Goal: Use online tool/utility: Utilize a website feature to perform a specific function

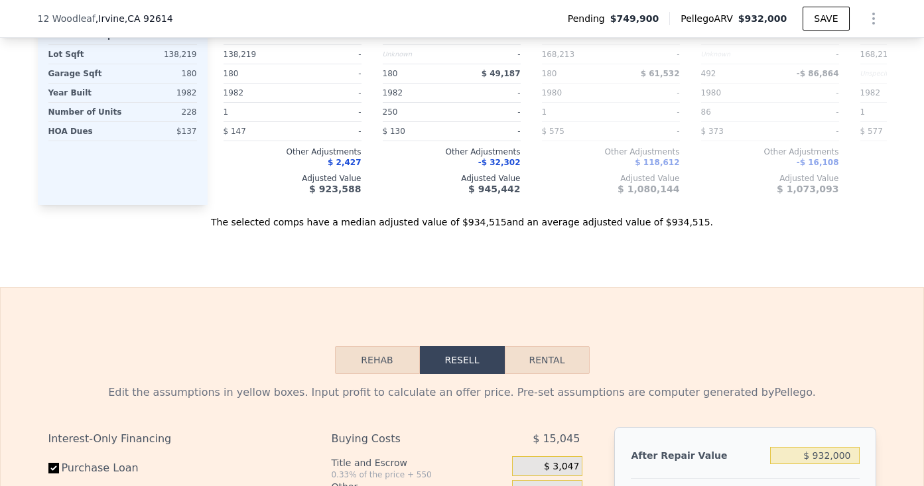
scroll to position [1940, 0]
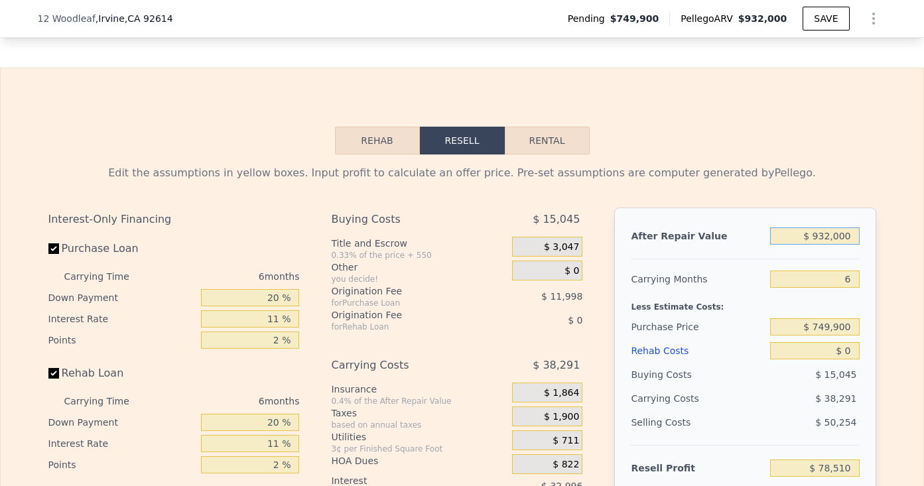
click at [824, 228] on input "$ 932,000" at bounding box center [814, 236] width 89 height 17
type input "$ 70"
type input "-$ 801,856"
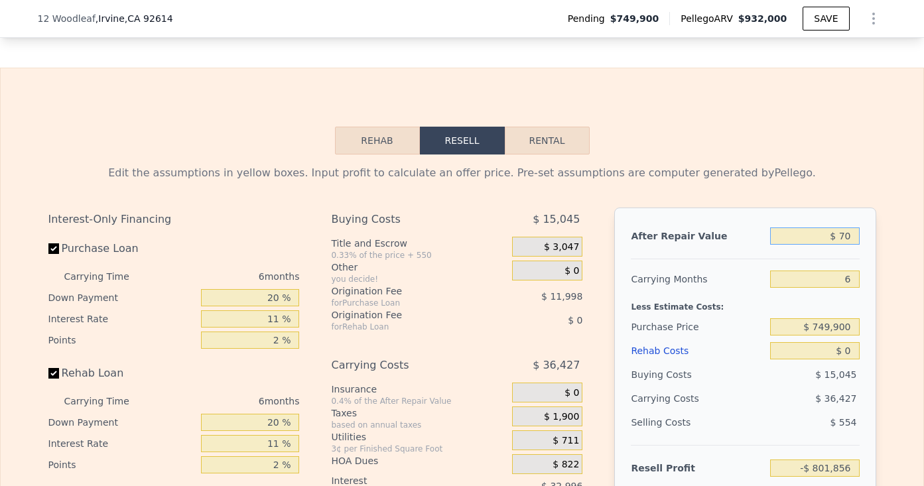
type input "$ 705"
type input "-$ 801,256"
type input "$ 7,050"
type input "-$ 795,261"
type input "$ 70,500"
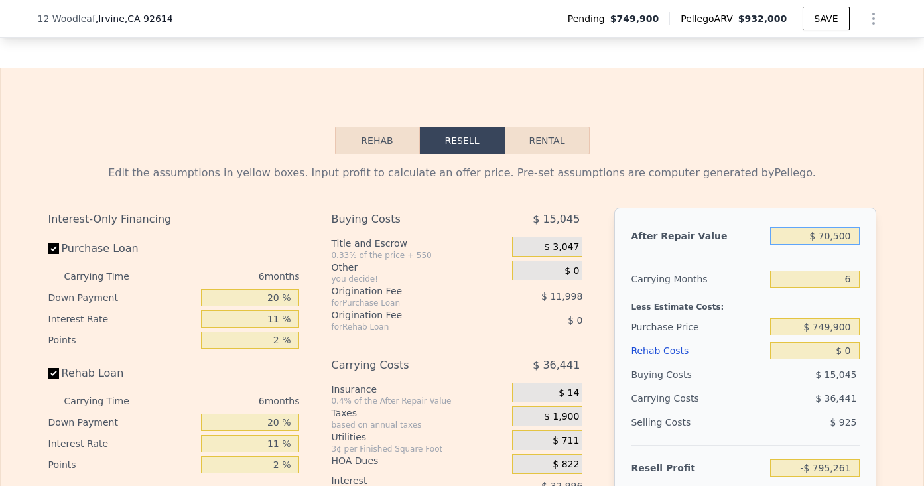
type input "-$ 735,324"
type input "$ 705,000"
type input "-$ 135,930"
click at [824, 228] on input "$ 705,000" at bounding box center [814, 236] width 89 height 17
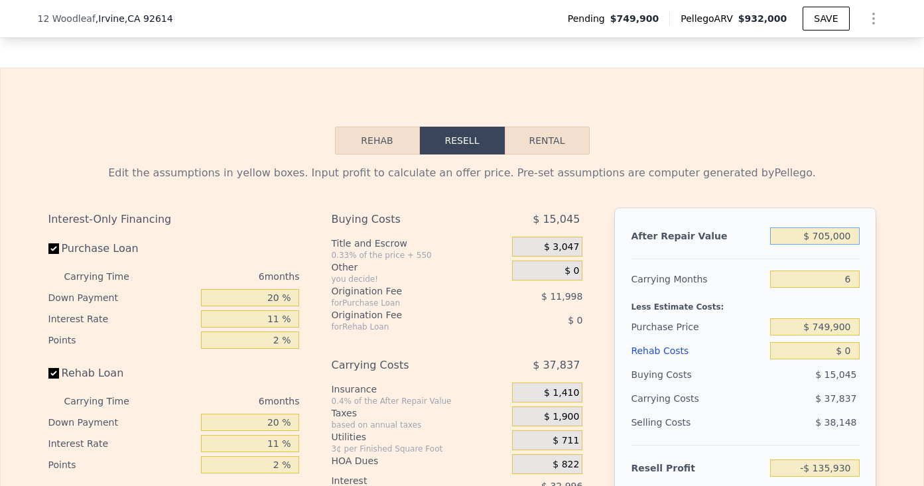
click at [824, 228] on input "$ 705,000" at bounding box center [814, 236] width 89 height 17
type input "$ 90"
type input "-$ 801,836"
type input "$ 900"
type input "-$ 801,073"
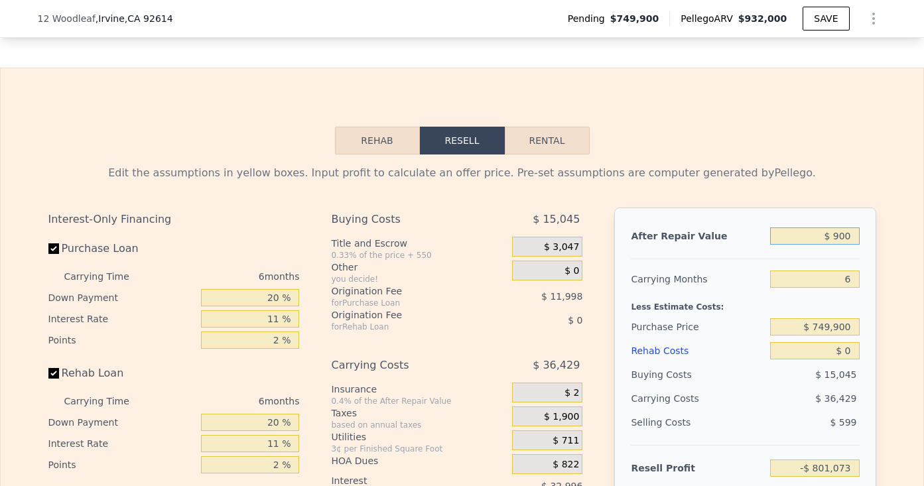
type input "$ 9,000"
type input "-$ 793,420"
type input "$ 90,000"
type input "-$ 716,902"
type input "$ 900,000"
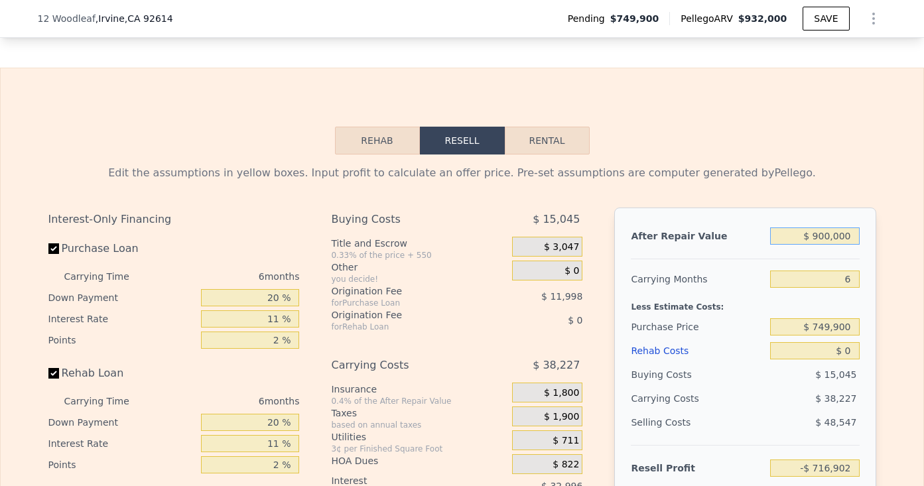
type input "$ 48,281"
type input "$ 900,000"
click at [847, 287] on input "6" at bounding box center [814, 279] width 89 height 17
click at [828, 331] on input "$ 749,900" at bounding box center [814, 327] width 89 height 17
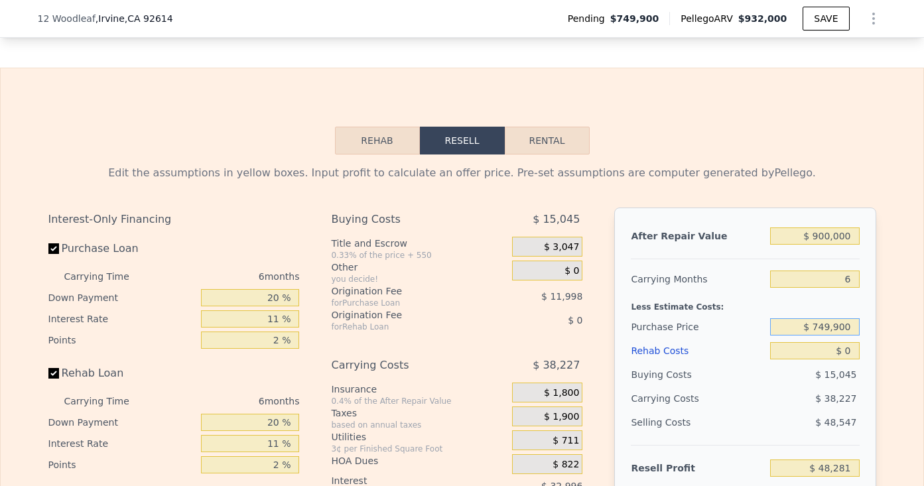
click at [828, 331] on input "$ 749,900" at bounding box center [814, 327] width 89 height 17
type input "$ 705,000"
click at [283, 293] on input "20 %" at bounding box center [250, 297] width 98 height 17
type input "$ 96,022"
click at [279, 311] on input "11 %" at bounding box center [250, 319] width 98 height 17
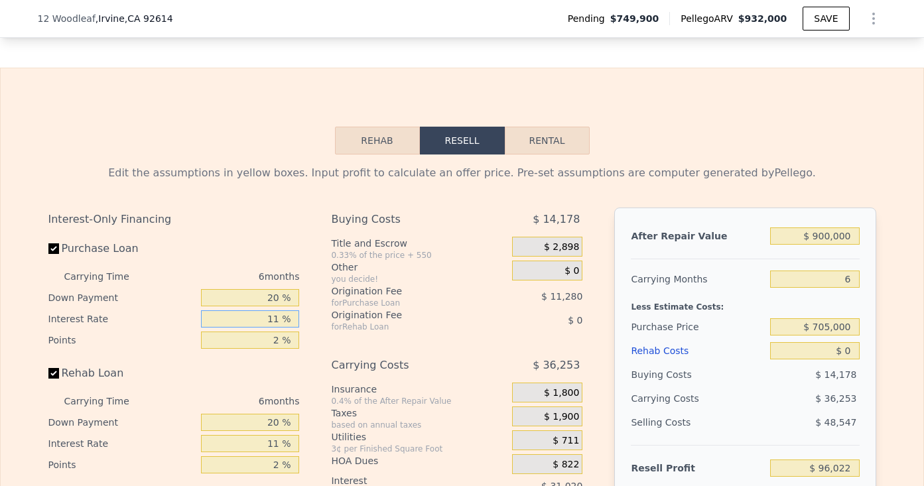
click at [284, 322] on input "11 %" at bounding box center [250, 319] width 98 height 17
type input "1 %"
type input "$ 124,222"
type input "11 %"
type input "$ 96,022"
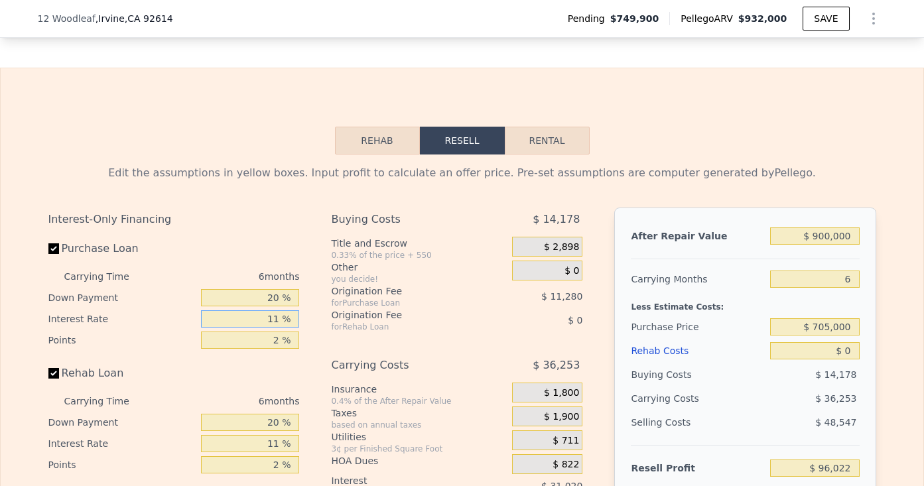
type input "1 %"
type input "$ 124,222"
type input "-1 %"
type input "$ 129,862"
type input "-"
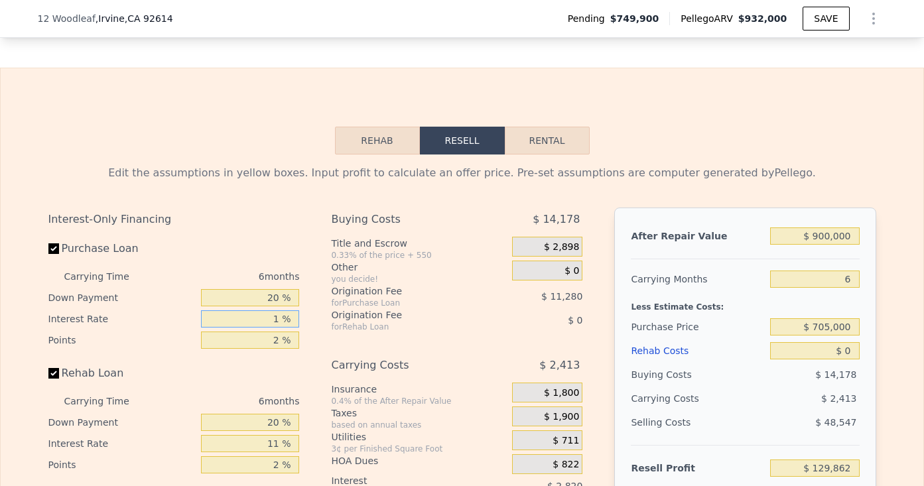
type input "10 %"
type input "$ 98,842"
type input "10 %"
click at [283, 344] on input "2 %" at bounding box center [250, 340] width 98 height 17
type input "1 %"
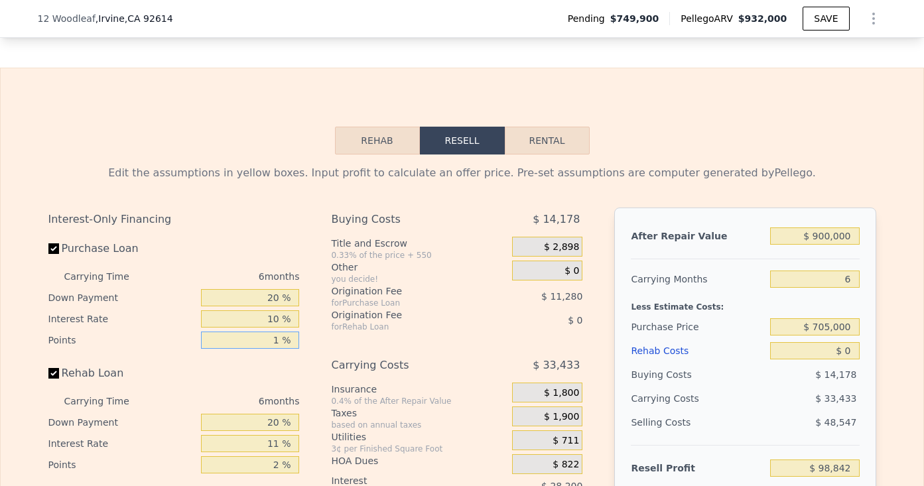
type input "$ 104,482"
type input "1 %"
click at [282, 423] on input "20 %" at bounding box center [250, 422] width 98 height 17
click at [281, 445] on input "11 %" at bounding box center [250, 443] width 98 height 17
type input "10 %"
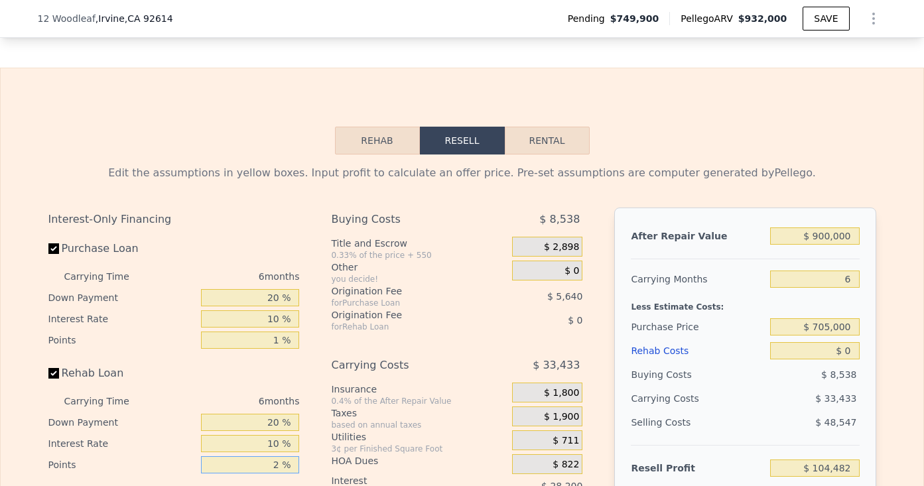
click at [281, 467] on input "2 %" at bounding box center [250, 465] width 98 height 17
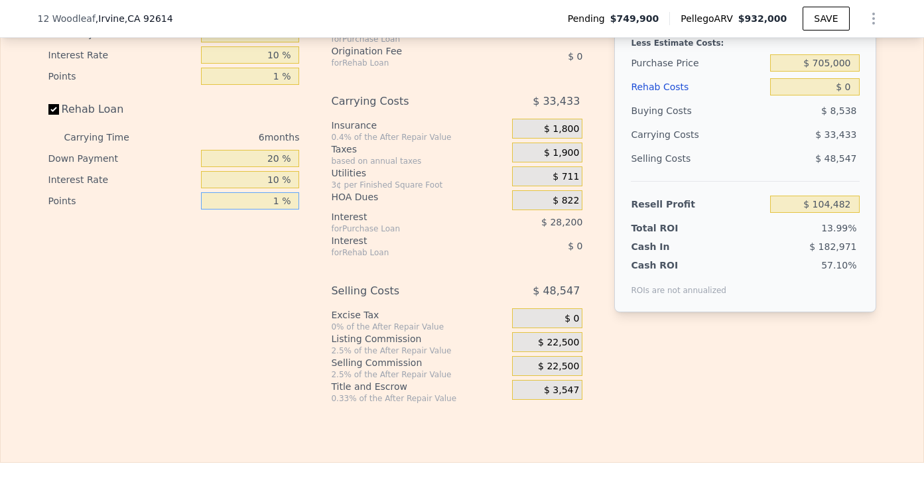
scroll to position [2152, 0]
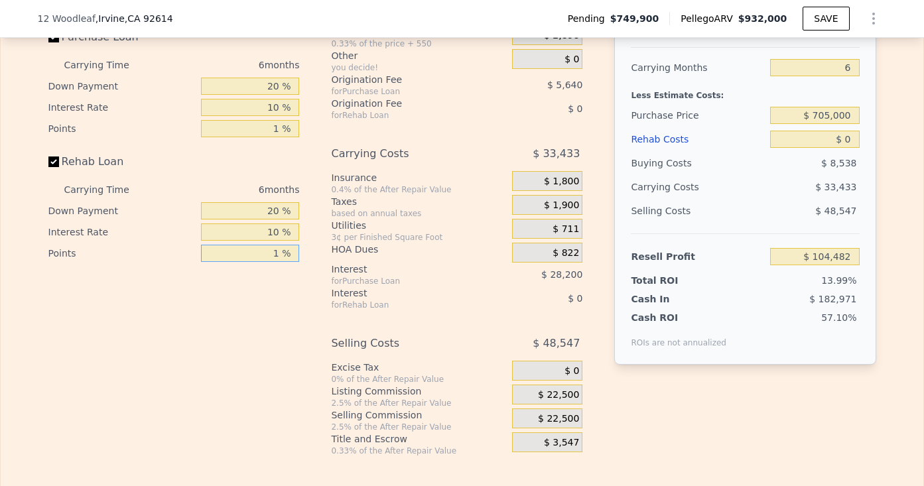
type input "1 %"
click at [855, 140] on input "$ 0" at bounding box center [814, 139] width 89 height 17
type input "$ 7"
type input "$ 104,475"
type input "$ 5"
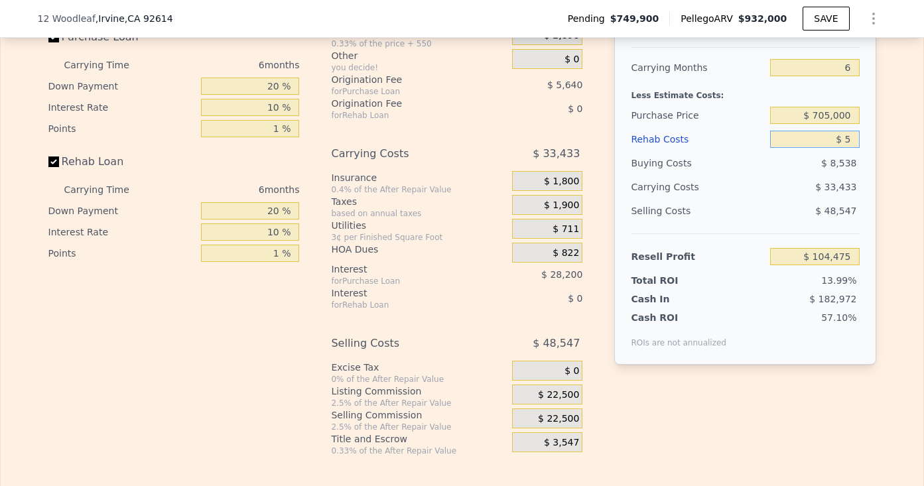
type input "$ 104,477"
type input "$ 50"
type input "$ 104,432"
type input "$ 500"
type input "$ 103,960"
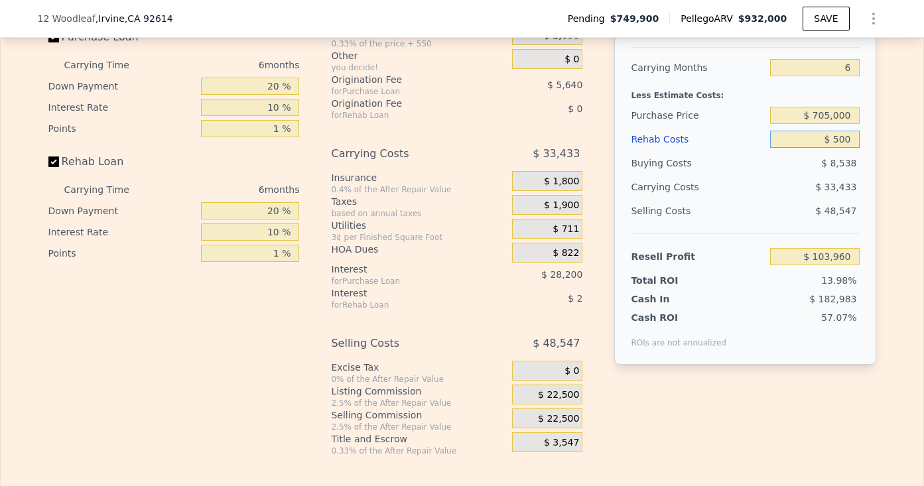
type input "$ 5,000"
type input "$ 99,244"
type input "$ 500"
type input "$ 103,960"
type input "$ 50"
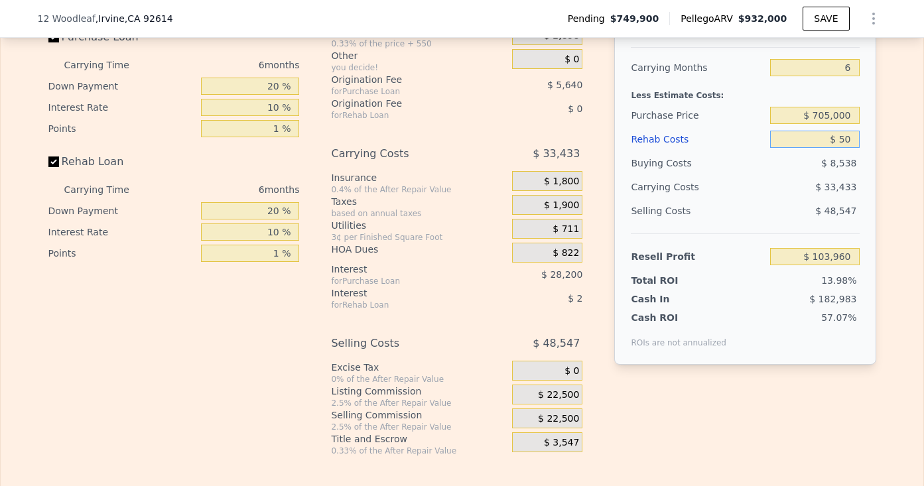
type input "$ 104,432"
type input "$ 5"
type input "$ 104,477"
type input "$ 75"
type input "$ 104,400"
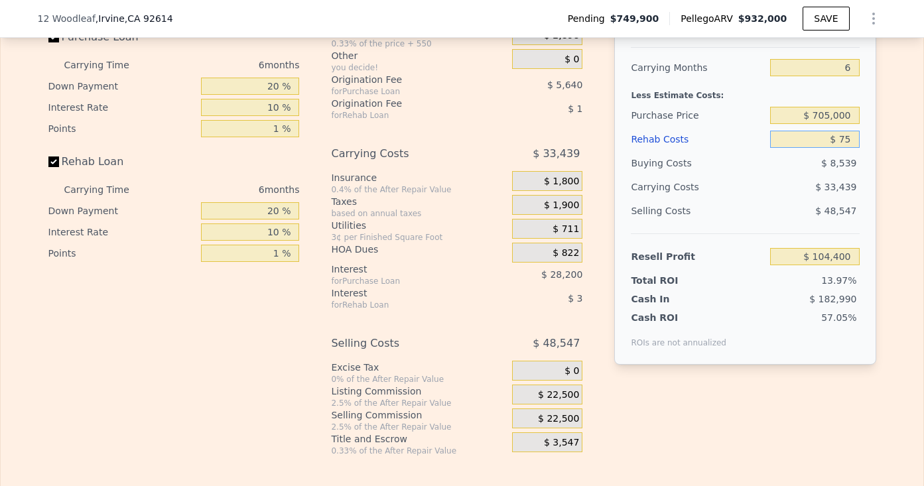
type input "$ 750"
type input "$ 103,696"
type input "$ 7,500"
type input "$ 96,622"
type input "$ 75,000"
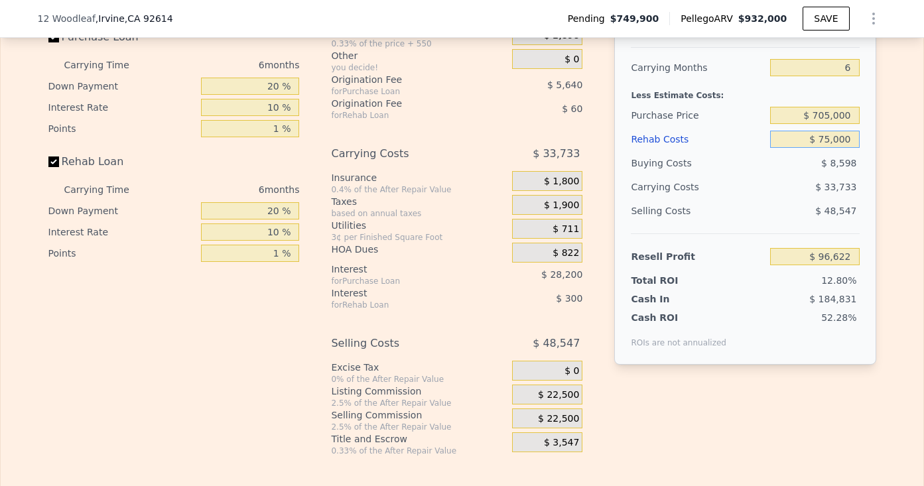
type input "$ 25,882"
type input "$ 75,000"
click at [774, 214] on div "$ 48,547" at bounding box center [815, 211] width 90 height 24
click at [572, 400] on span "$ 22,500" at bounding box center [558, 396] width 41 height 12
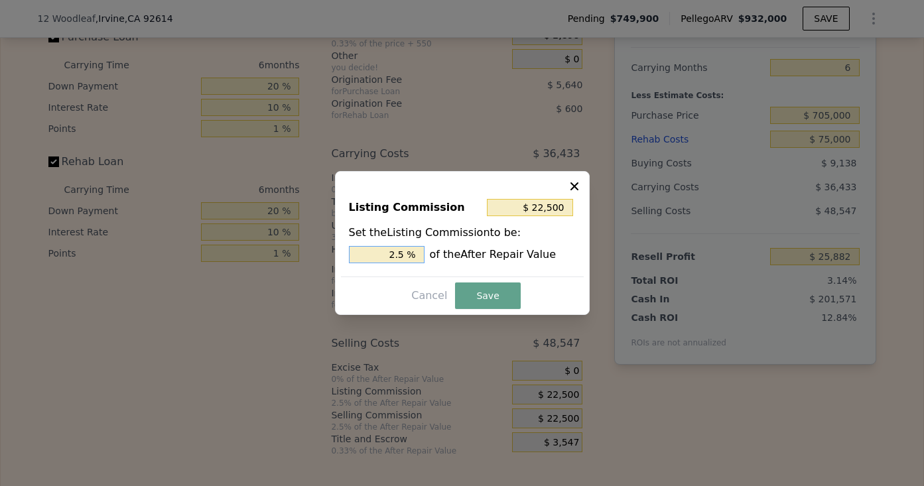
click at [400, 253] on input "2.5 %" at bounding box center [387, 254] width 76 height 17
type input "$ 0"
type input "0 %"
click at [476, 301] on button "Save" at bounding box center [487, 296] width 65 height 27
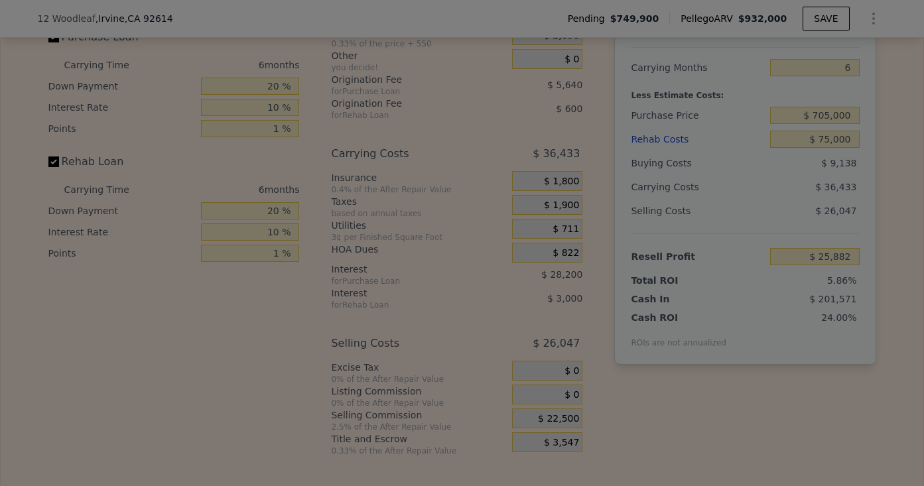
type input "$ 48,382"
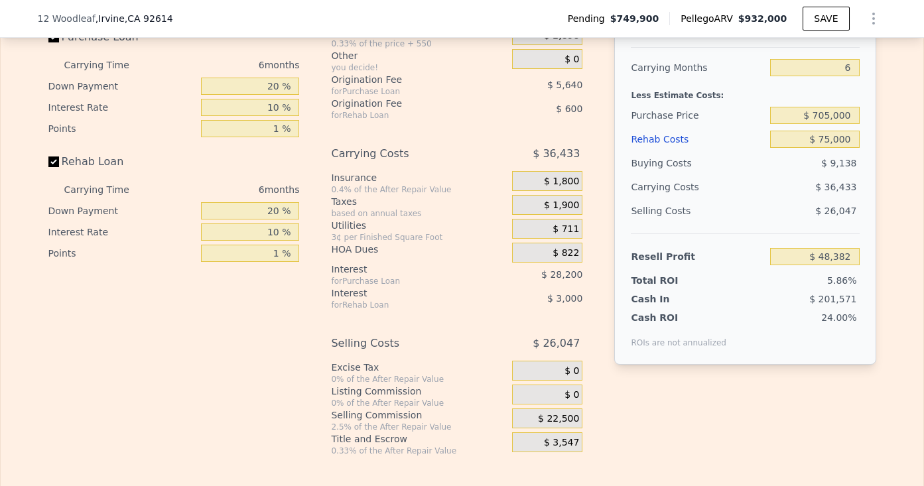
click at [558, 417] on span "$ 22,500" at bounding box center [558, 419] width 41 height 12
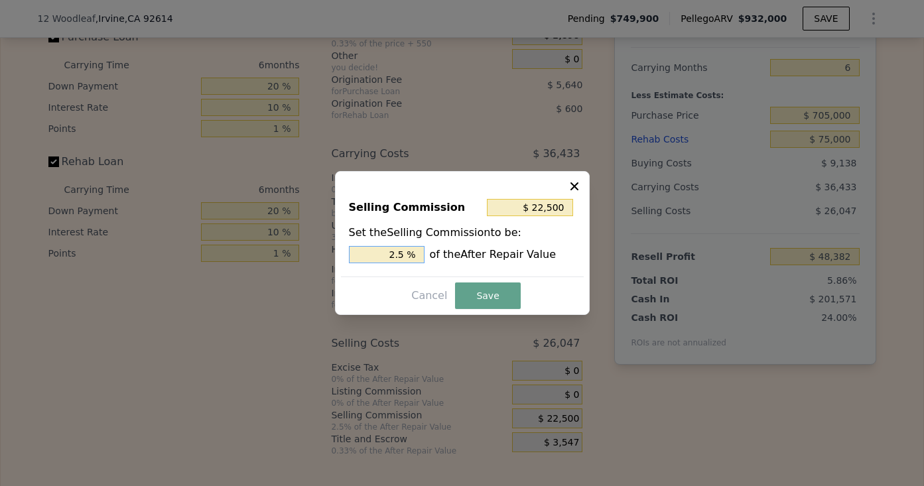
click at [409, 257] on input "2.5 %" at bounding box center [387, 254] width 76 height 17
type input "$ 18,000"
type input "2.0 %"
click at [479, 290] on button "Save" at bounding box center [487, 296] width 65 height 27
type input "$ 52,882"
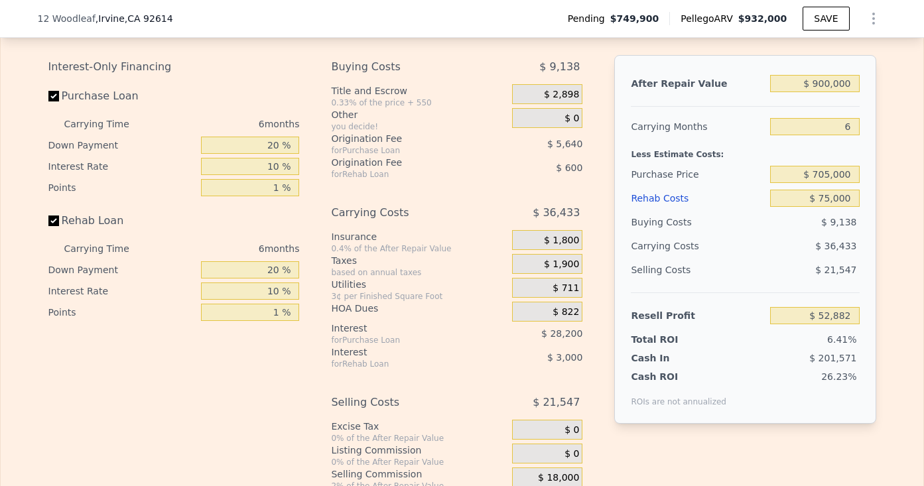
scroll to position [2099, 0]
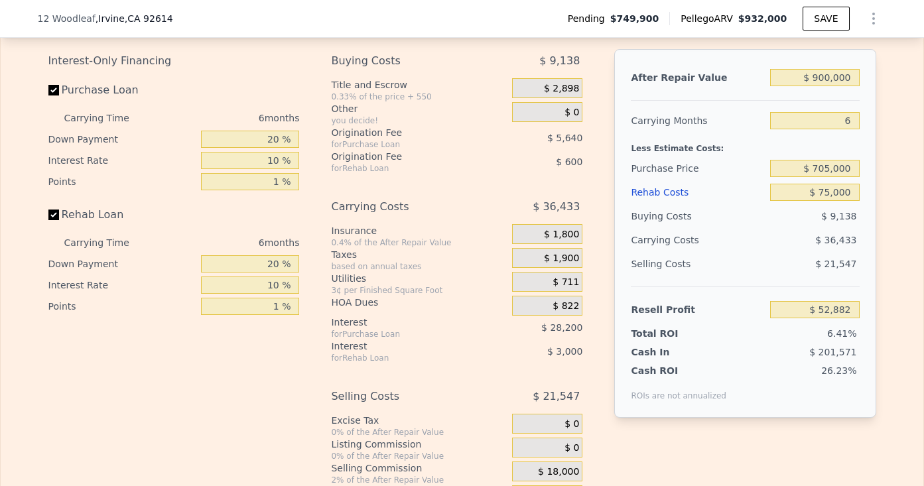
click at [555, 303] on span "$ 822" at bounding box center [566, 307] width 27 height 12
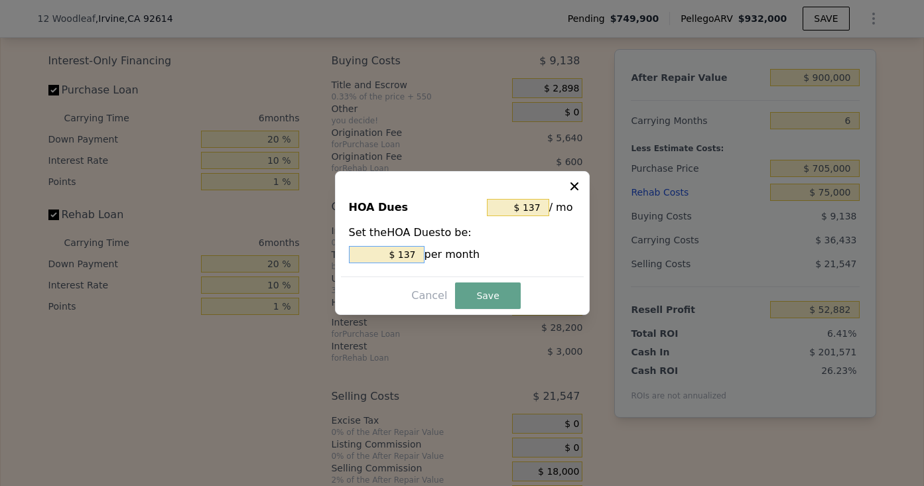
click at [411, 259] on input "$ 137" at bounding box center [387, 254] width 76 height 17
type input "$ 7"
type input "$ 75"
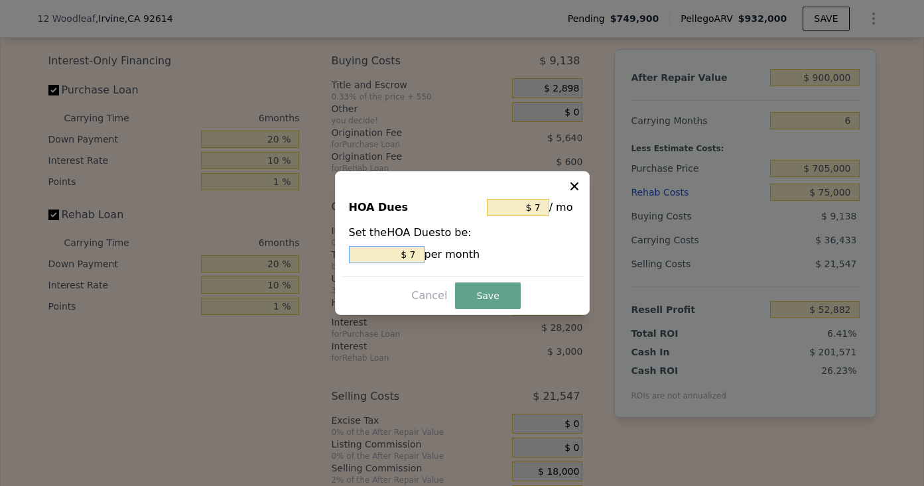
type input "$ 75"
type input "$ 750"
click at [480, 295] on button "Save" at bounding box center [487, 296] width 65 height 27
type input "$ 49,204"
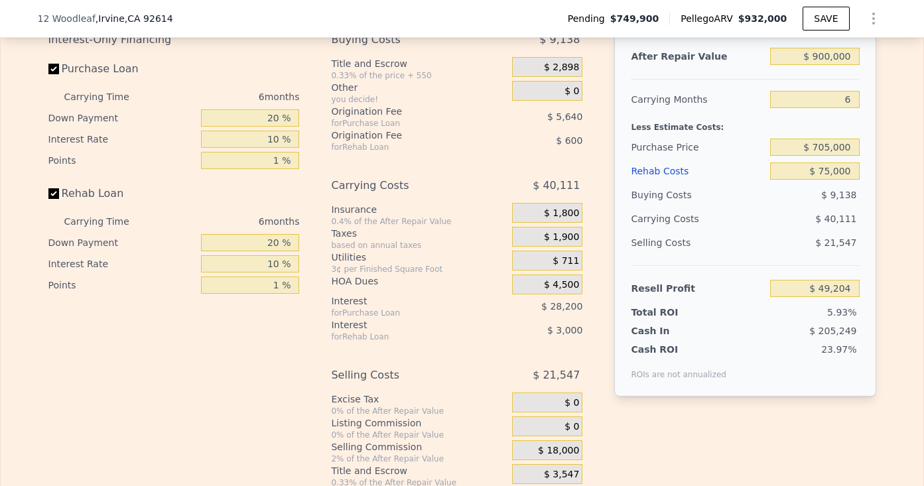
scroll to position [2134, 0]
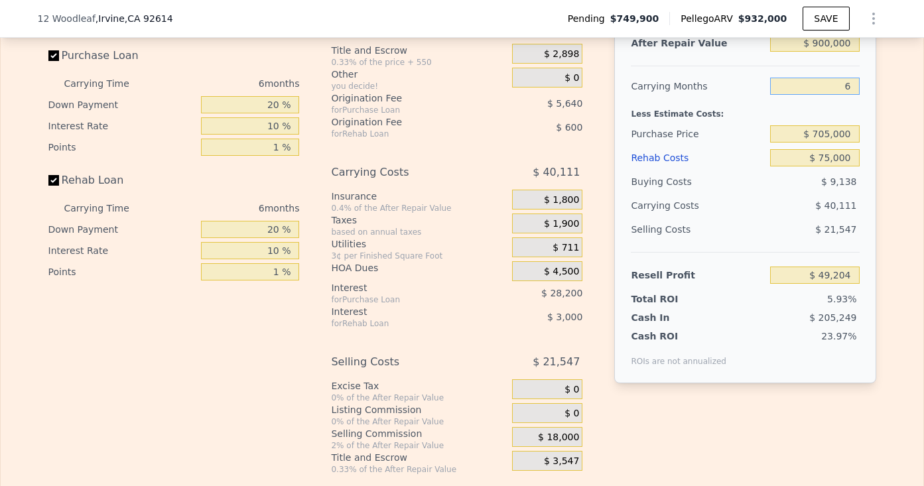
click at [855, 83] on input "6" at bounding box center [814, 86] width 89 height 17
type input "64"
type input "-$ 338,531"
click at [870, 117] on div "After Repair Value $ 900,000 Carrying Months 64 Less Estimate Costs: Purchase P…" at bounding box center [745, 199] width 261 height 369
click at [857, 94] on input "64" at bounding box center [814, 86] width 89 height 17
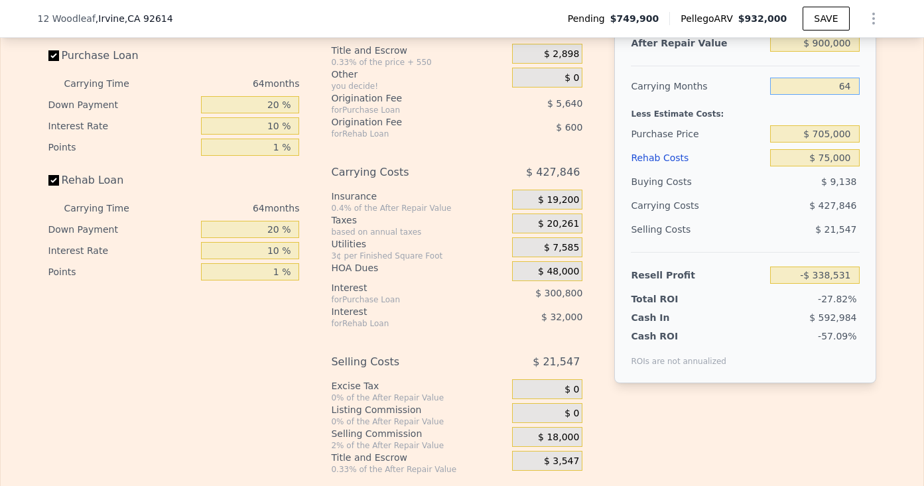
type input "6"
type input "$ 49,204"
type input "4"
type input "$ 62,575"
type input "4"
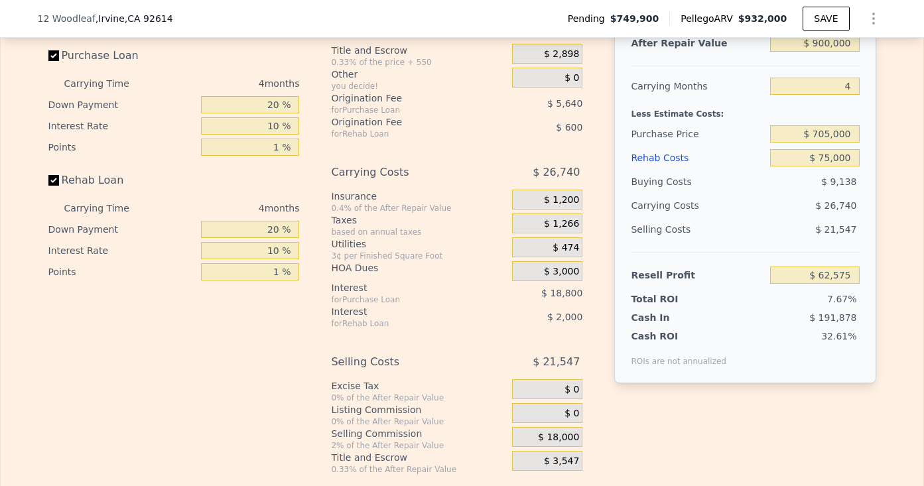
click at [869, 97] on div "After Repair Value $ 900,000 Carrying Months 4 Less Estimate Costs: Purchase Pr…" at bounding box center [745, 199] width 261 height 369
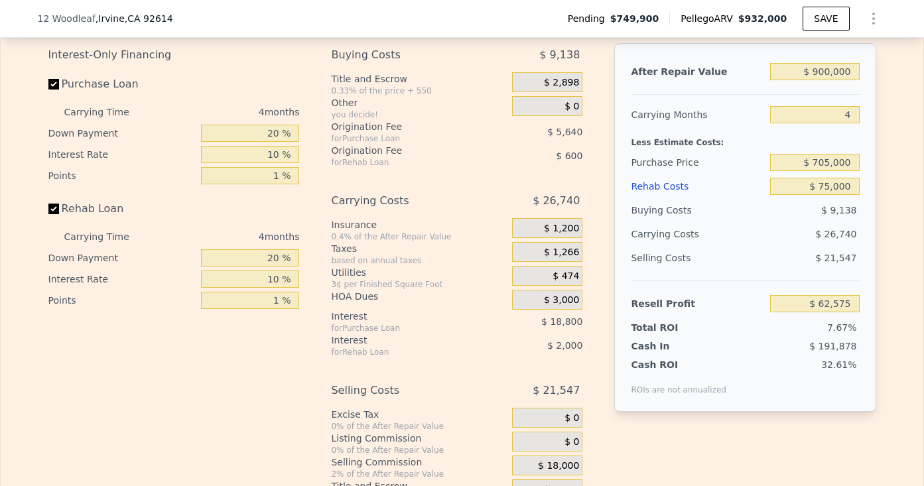
scroll to position [2102, 0]
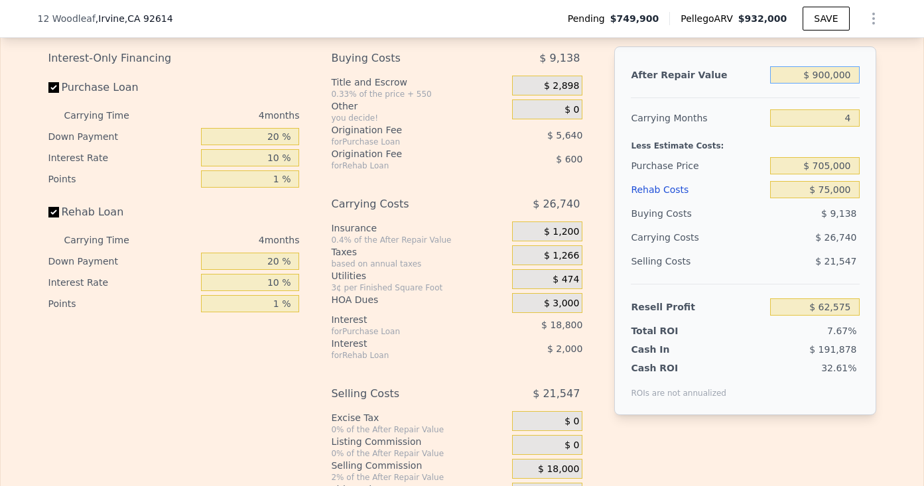
click at [824, 75] on input "$ 900,000" at bounding box center [814, 74] width 89 height 17
type input "$ 910,000"
type input "$ 72,329"
type input "$ 910,000"
click at [649, 204] on div "Buying Costs" at bounding box center [698, 214] width 134 height 24
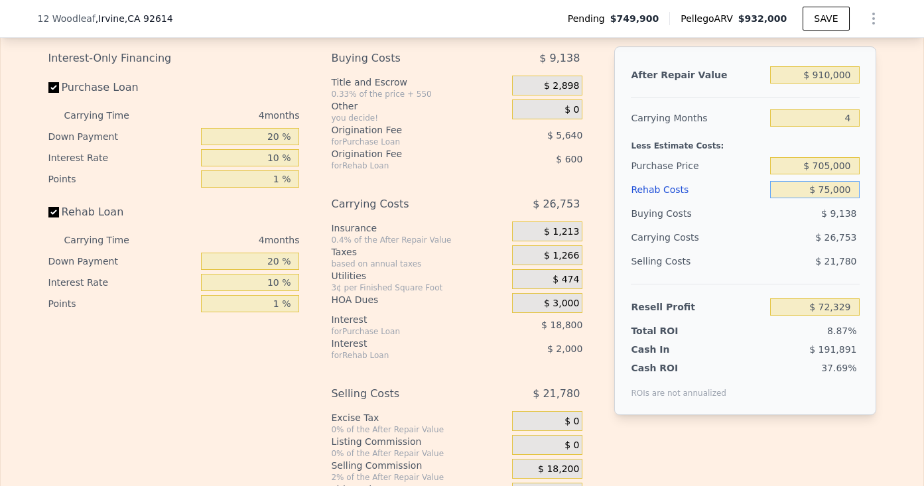
click at [836, 191] on input "$ 75,000" at bounding box center [814, 189] width 89 height 17
click at [829, 194] on input "$ 75,000" at bounding box center [814, 189] width 89 height 17
type input "$ 7,000"
type input "$ 142,685"
type input "$ 000"
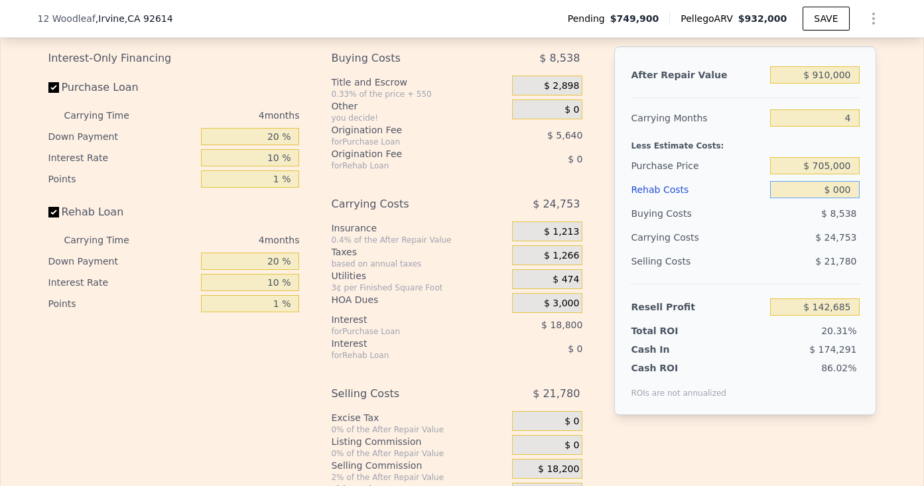
type input "$ 149,929"
type input "$ 932,000"
type input "6"
type input "$ 78,510"
type input "$ 6,000"
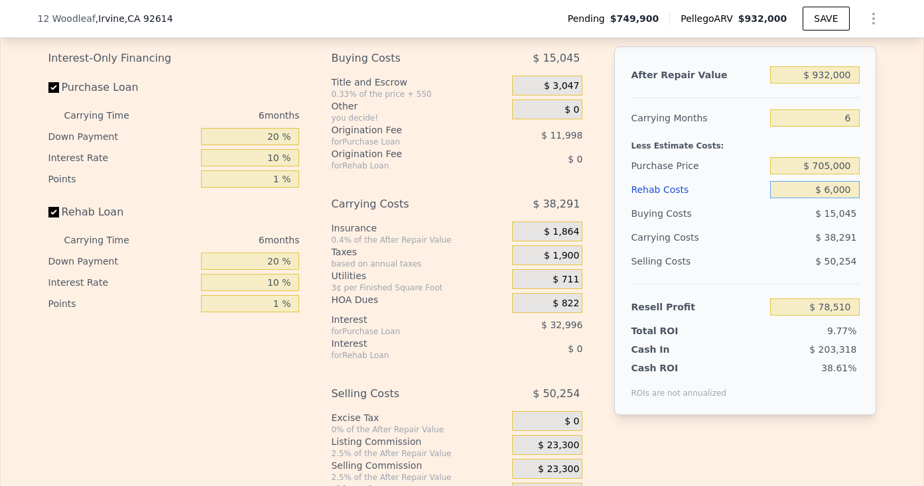
type input "$ 72,150"
type input "$ 65,000"
type input "$ 9,608"
type input "$ 6,000"
type input "$ 72,150"
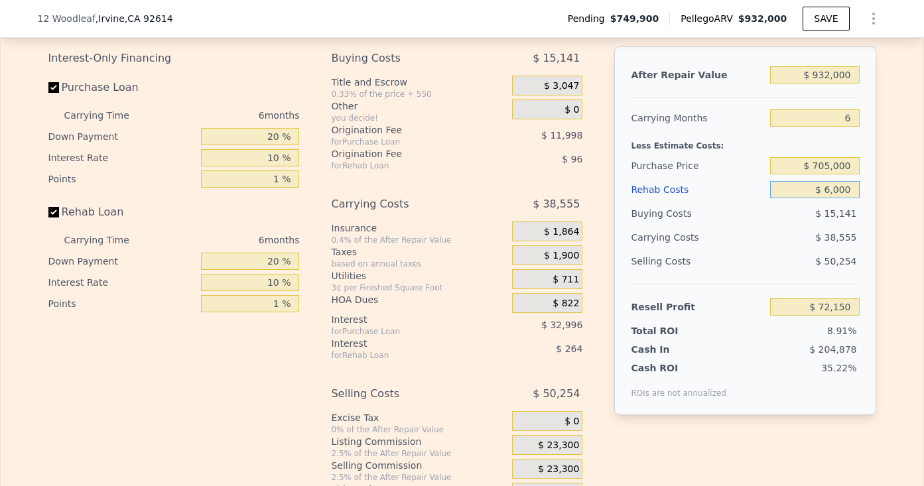
type input "$ 60,000"
type input "$ 14,910"
type input "$ 60,000"
click at [790, 240] on div "$ 40,931" at bounding box center [790, 238] width 140 height 24
click at [824, 78] on input "$ 932,000" at bounding box center [814, 74] width 89 height 17
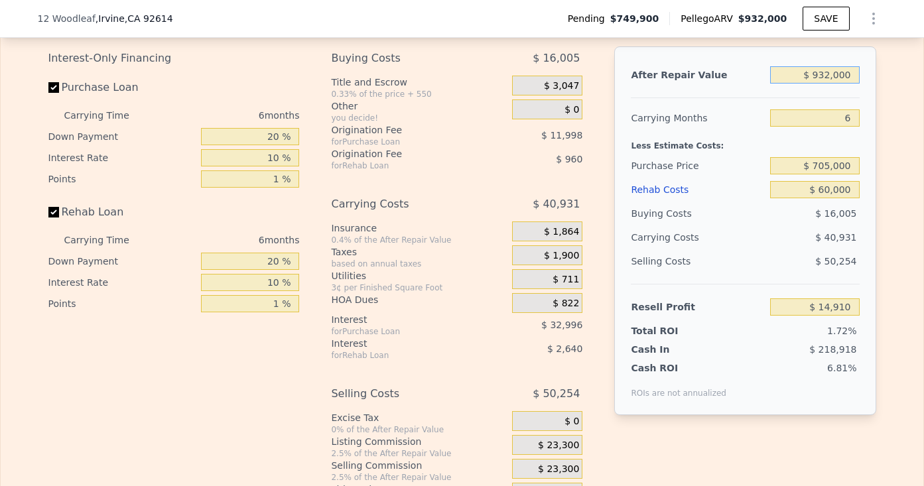
click at [824, 78] on input "$ 932,000" at bounding box center [814, 74] width 89 height 17
type input "$ 9"
type input "-$ 865,513"
type input "$ 91"
type input "-$ 865,435"
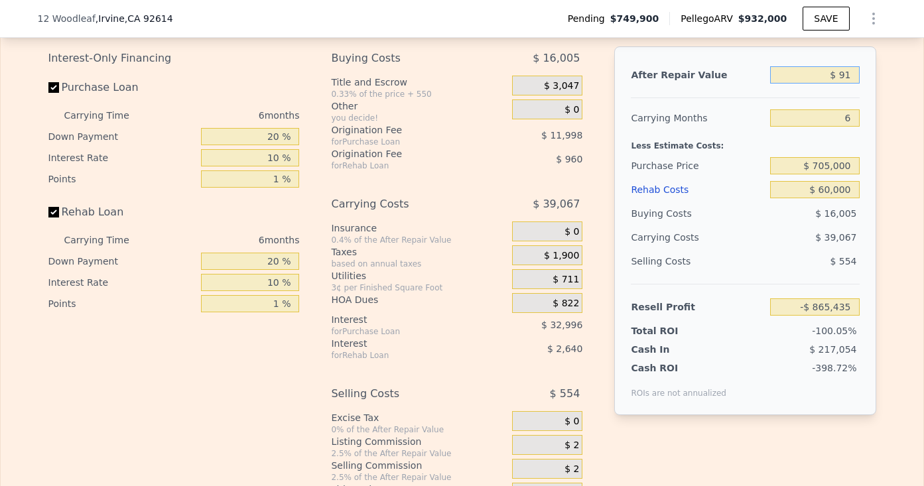
type input "$ 910"
type input "-$ 864,663"
type input "$ 9,100"
type input "-$ 856,926"
type input "$ 91,000"
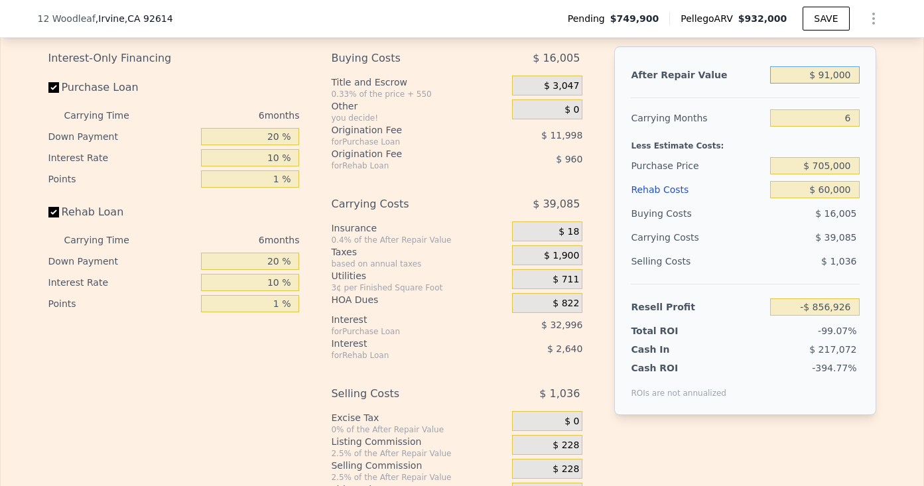
type input "-$ 779,557"
type input "$ 910,000"
type input "-$ 5,872"
type input "$ 910,000"
click at [660, 136] on div "Less Estimate Costs:" at bounding box center [745, 142] width 228 height 24
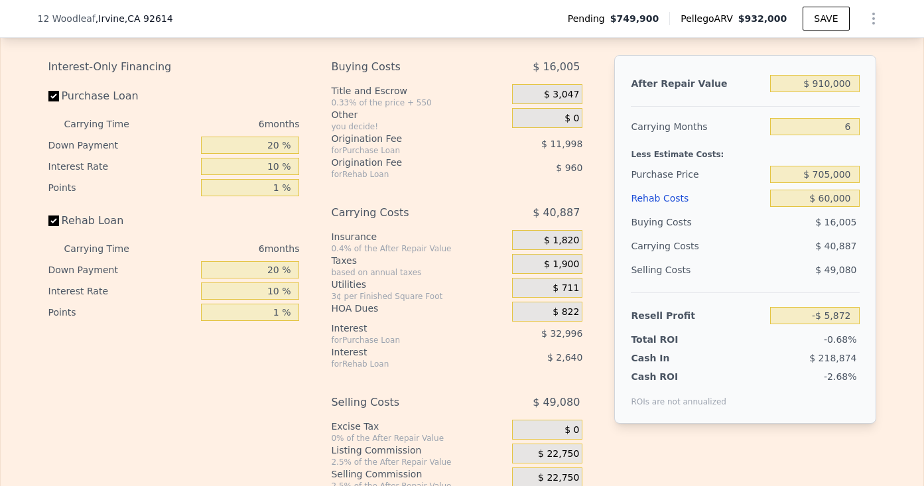
scroll to position [2092, 0]
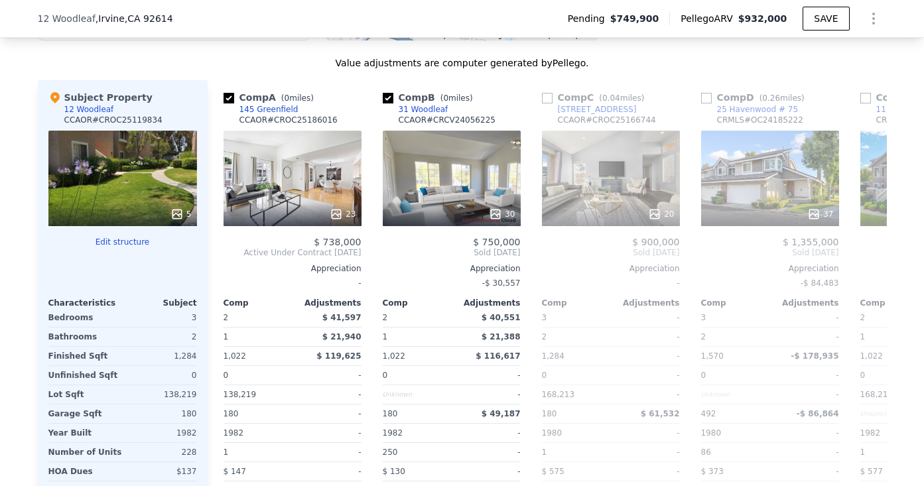
scroll to position [1376, 0]
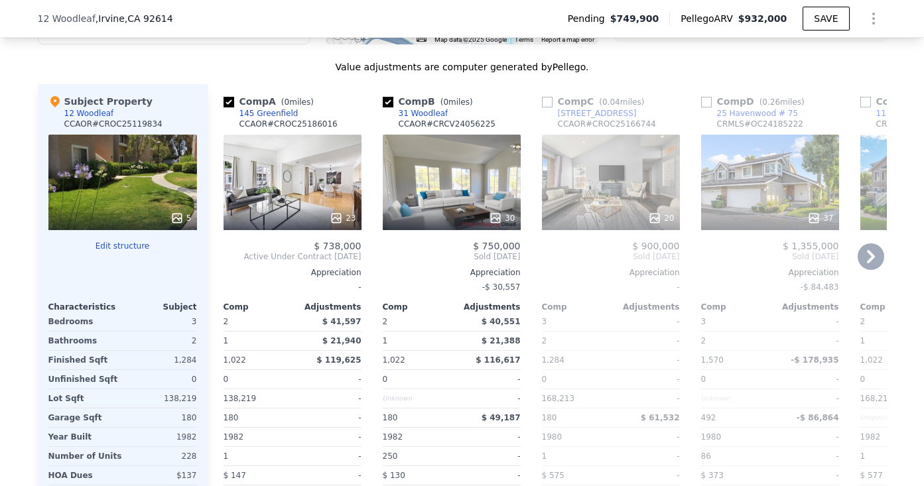
click at [331, 169] on div "23" at bounding box center [293, 183] width 138 height 96
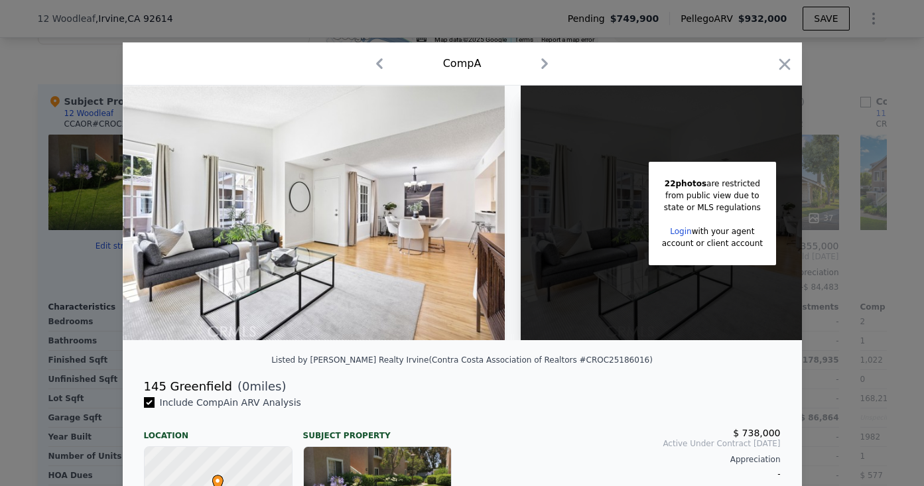
click at [834, 172] on div at bounding box center [462, 243] width 924 height 486
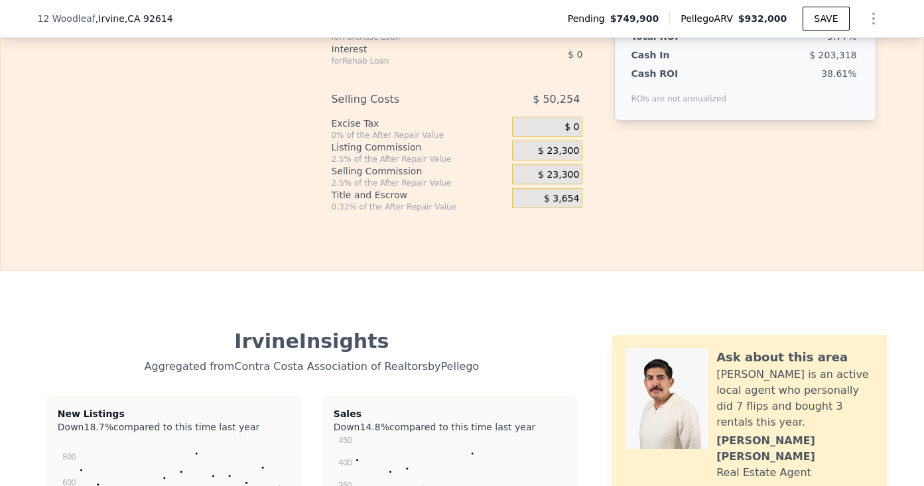
scroll to position [3253, 0]
